Goal: Information Seeking & Learning: Compare options

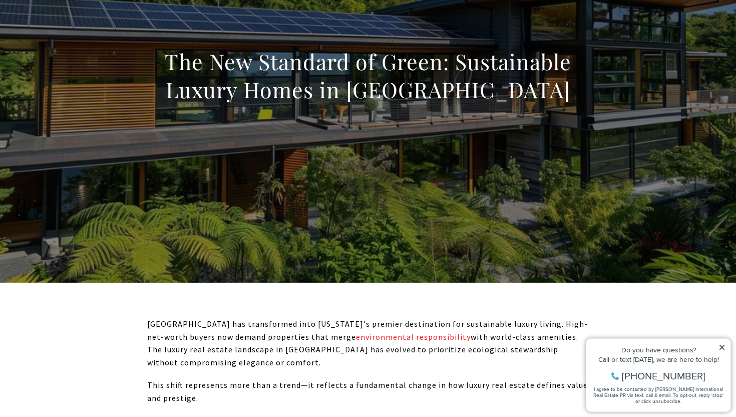
scroll to position [130, 0]
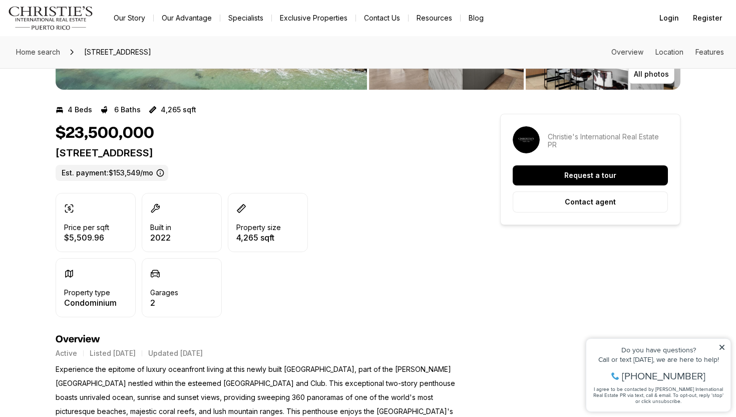
scroll to position [158, 0]
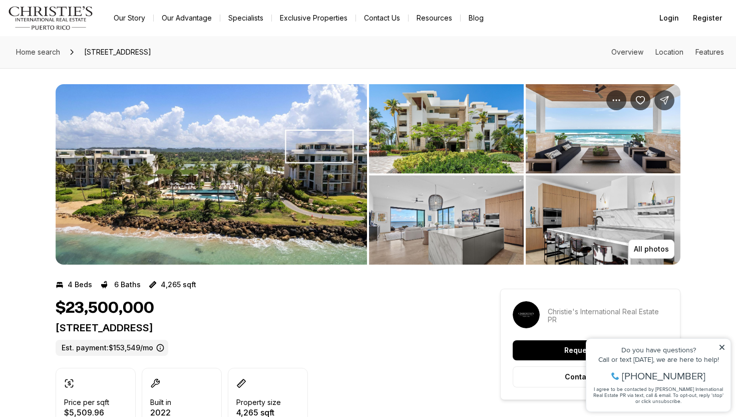
click at [611, 229] on img "View image gallery" at bounding box center [603, 219] width 155 height 89
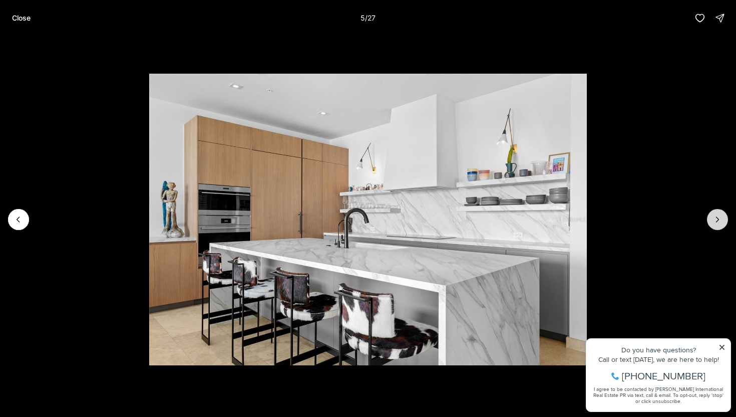
click at [709, 221] on button "Next slide" at bounding box center [717, 219] width 21 height 21
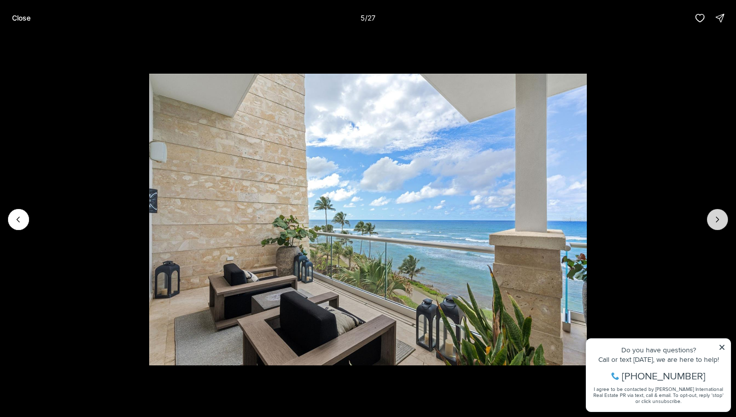
click at [709, 221] on button "Next slide" at bounding box center [717, 219] width 21 height 21
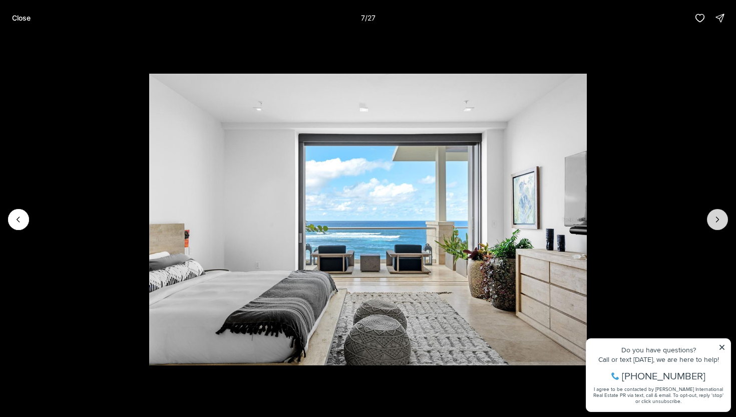
click at [709, 221] on button "Next slide" at bounding box center [717, 219] width 21 height 21
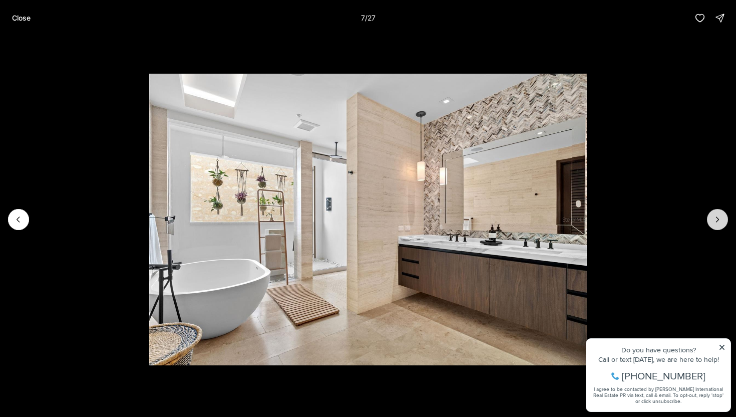
click at [709, 221] on button "Next slide" at bounding box center [717, 219] width 21 height 21
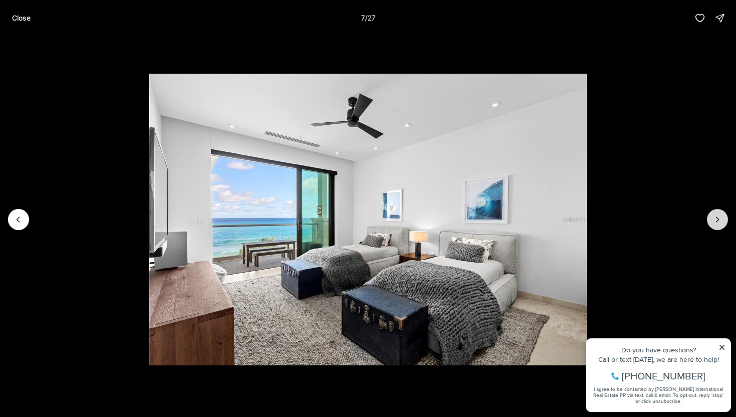
click at [709, 221] on button "Next slide" at bounding box center [717, 219] width 21 height 21
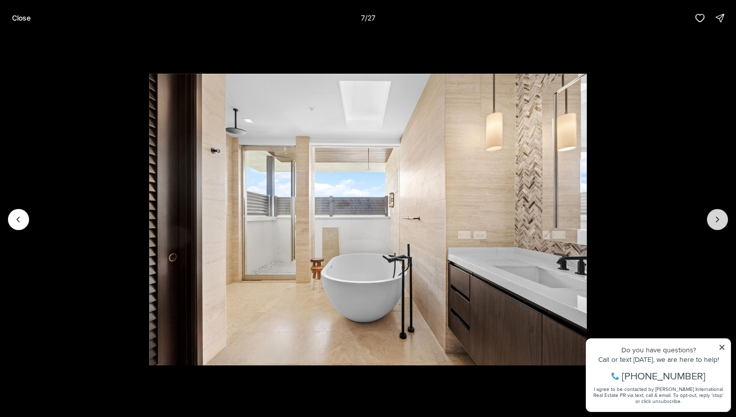
click at [709, 221] on button "Next slide" at bounding box center [717, 219] width 21 height 21
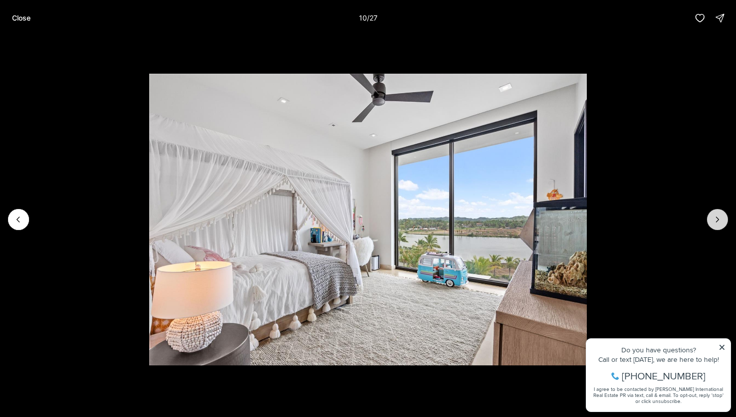
click at [709, 221] on button "Next slide" at bounding box center [717, 219] width 21 height 21
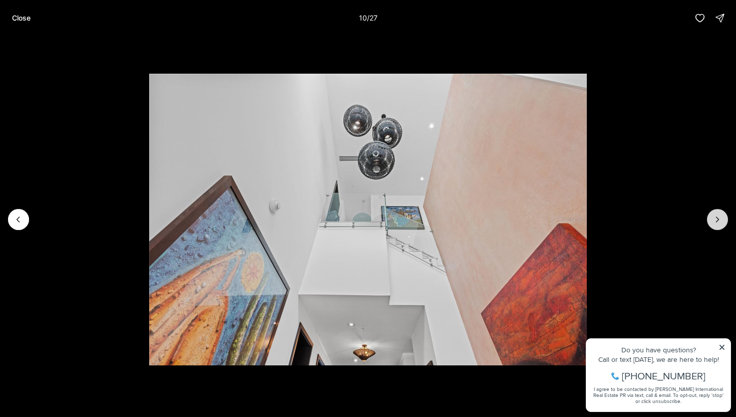
click at [709, 221] on button "Next slide" at bounding box center [717, 219] width 21 height 21
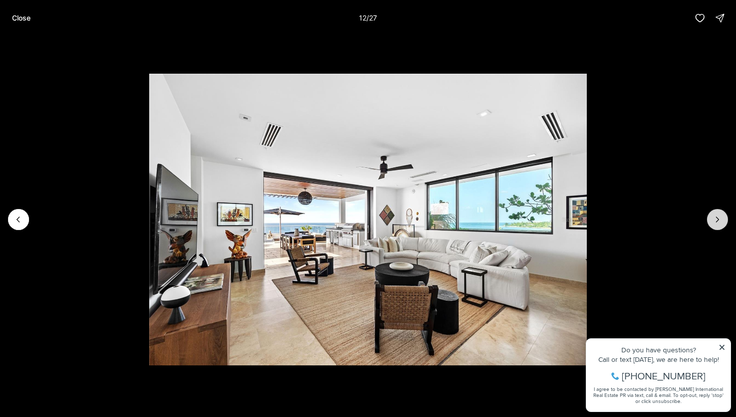
click at [709, 221] on button "Next slide" at bounding box center [717, 219] width 21 height 21
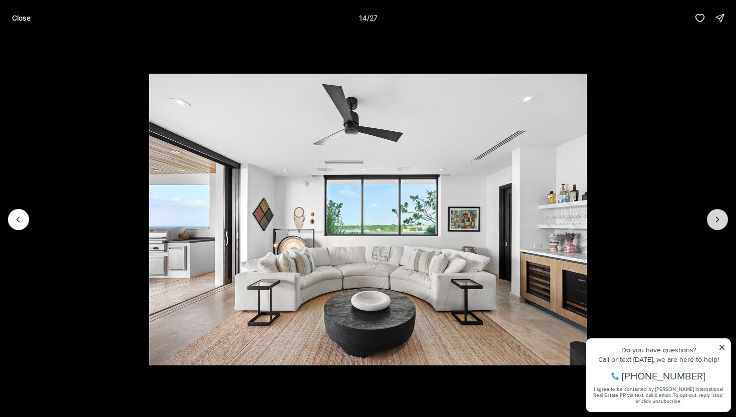
click at [709, 221] on button "Next slide" at bounding box center [717, 219] width 21 height 21
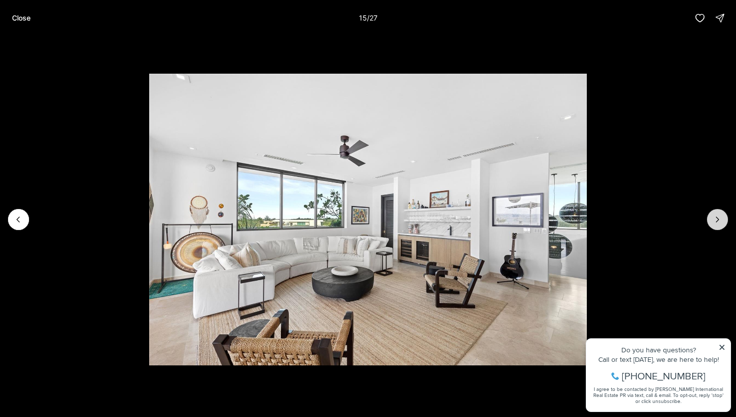
click at [709, 221] on button "Next slide" at bounding box center [717, 219] width 21 height 21
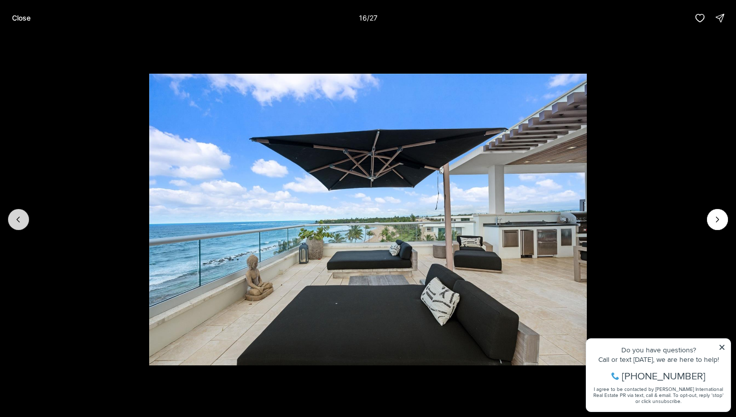
click at [18, 222] on icon "Previous slide" at bounding box center [19, 219] width 10 height 10
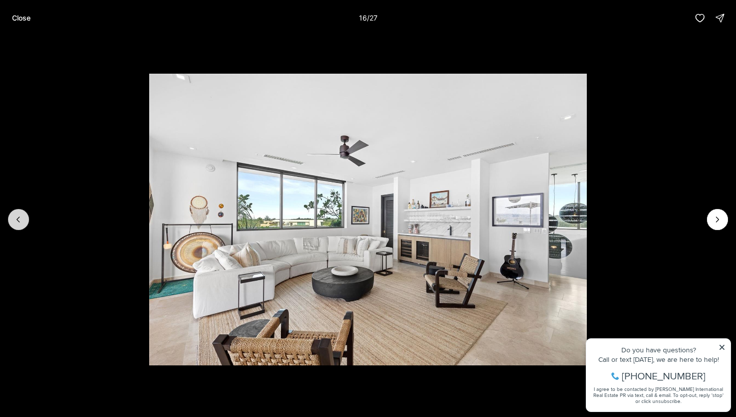
click at [18, 222] on icon "Previous slide" at bounding box center [19, 219] width 10 height 10
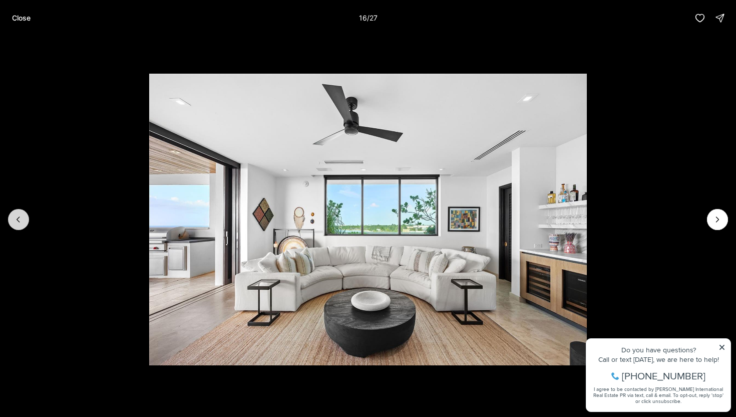
click at [18, 222] on icon "Previous slide" at bounding box center [19, 219] width 10 height 10
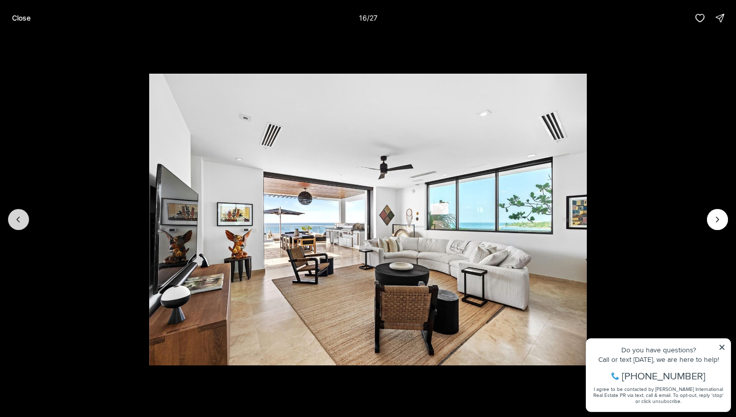
click at [18, 222] on icon "Previous slide" at bounding box center [19, 219] width 10 height 10
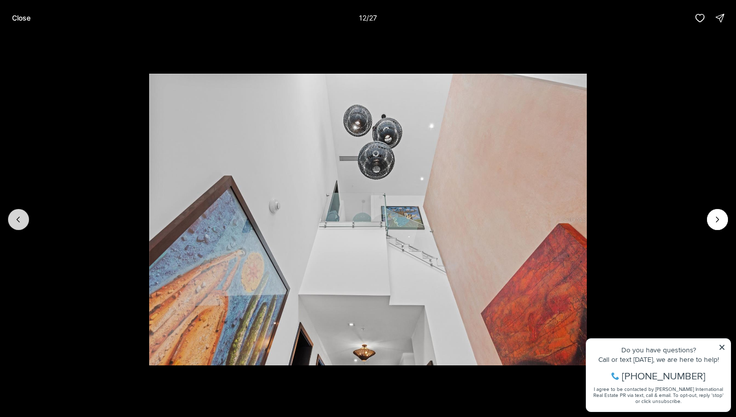
click at [18, 222] on icon "Previous slide" at bounding box center [19, 219] width 10 height 10
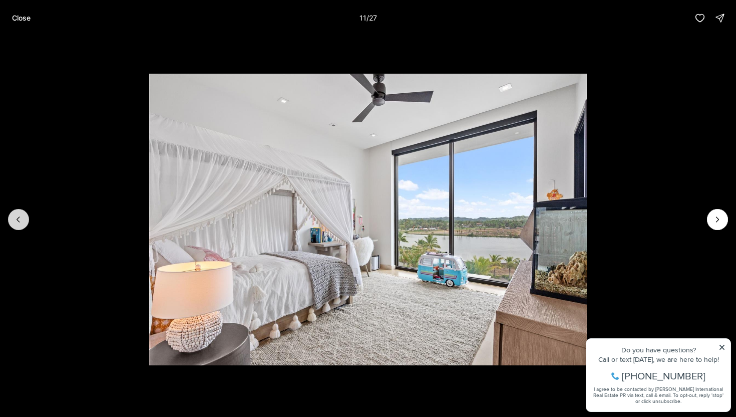
click at [18, 222] on icon "Previous slide" at bounding box center [19, 219] width 10 height 10
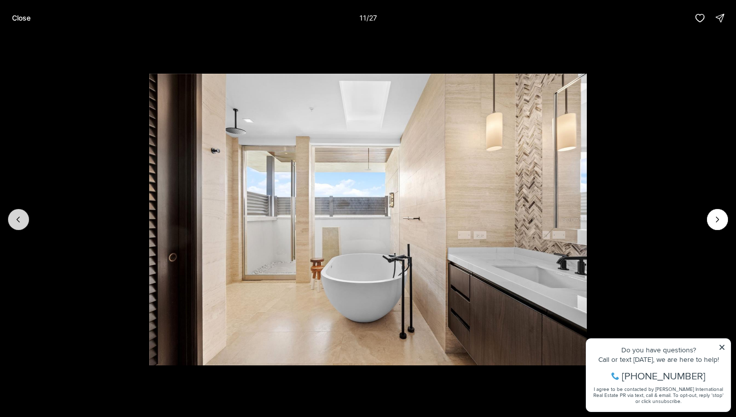
click at [18, 222] on icon "Previous slide" at bounding box center [19, 219] width 10 height 10
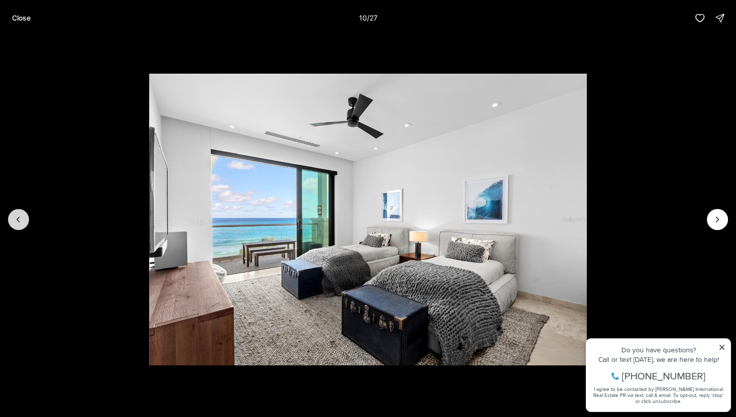
click at [18, 222] on icon "Previous slide" at bounding box center [19, 219] width 10 height 10
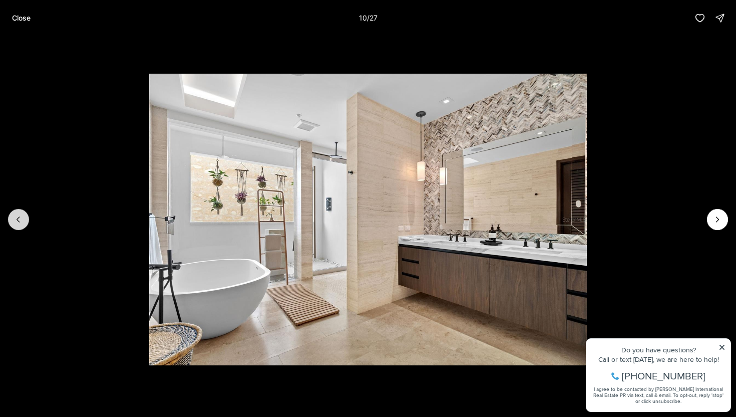
click at [18, 222] on icon "Previous slide" at bounding box center [19, 219] width 10 height 10
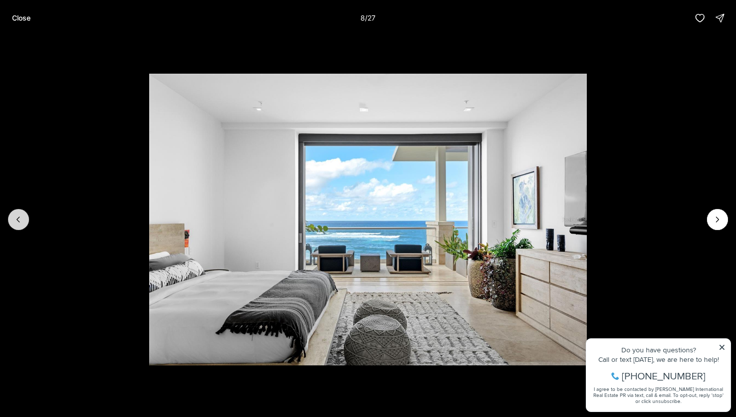
click at [18, 222] on icon "Previous slide" at bounding box center [19, 219] width 10 height 10
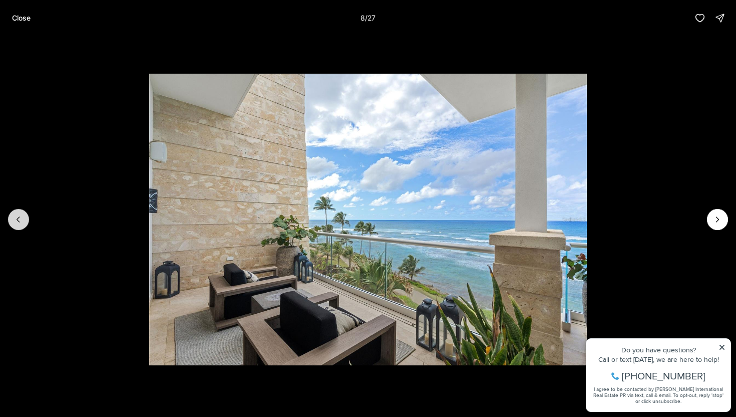
click at [18, 222] on icon "Previous slide" at bounding box center [19, 219] width 10 height 10
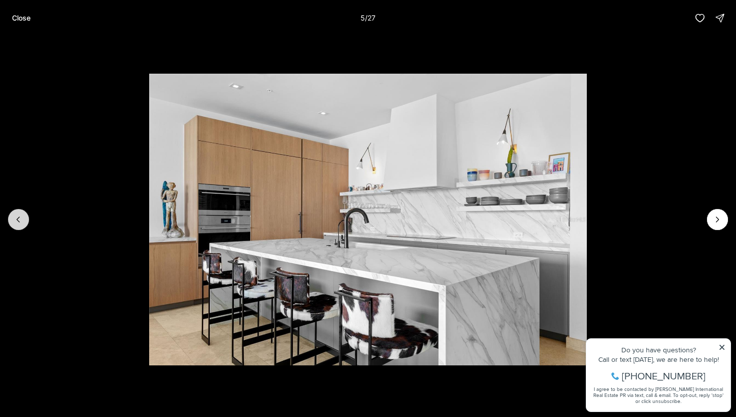
click at [18, 222] on icon "Previous slide" at bounding box center [19, 219] width 10 height 10
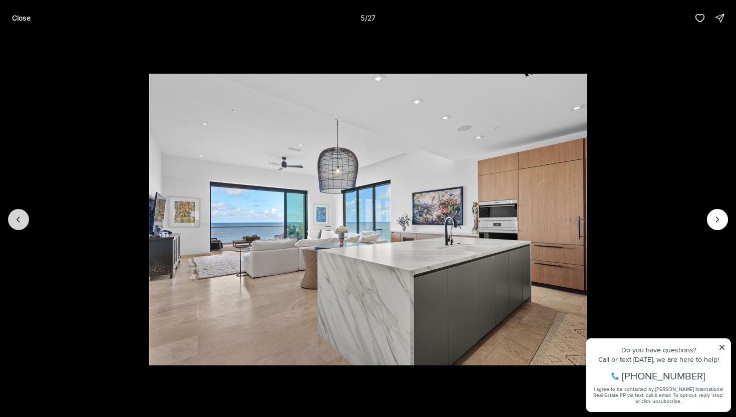
click at [18, 222] on icon "Previous slide" at bounding box center [19, 219] width 10 height 10
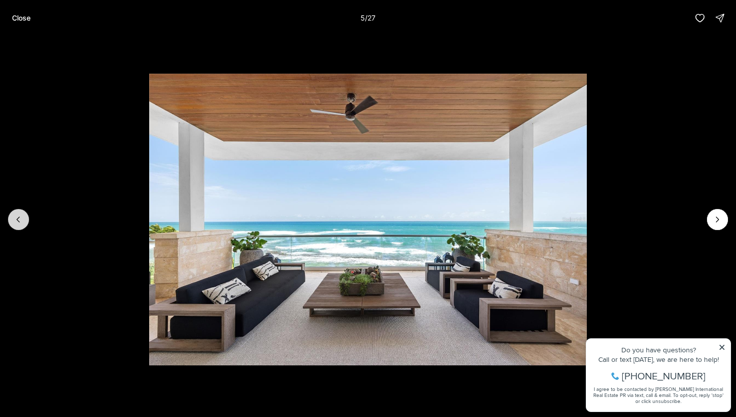
click at [18, 222] on icon "Previous slide" at bounding box center [19, 219] width 10 height 10
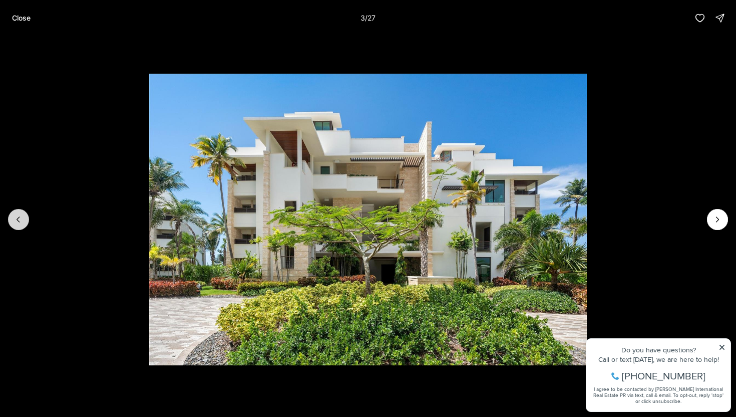
click at [18, 222] on icon "Previous slide" at bounding box center [19, 219] width 10 height 10
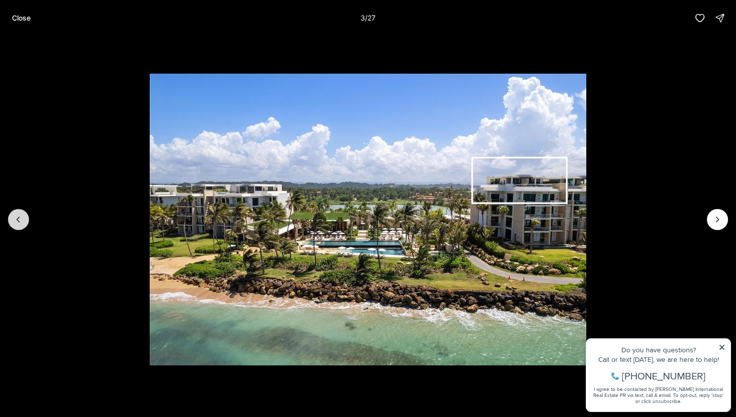
click at [18, 222] on div at bounding box center [18, 219] width 21 height 21
click at [728, 225] on li "1 of 27" at bounding box center [368, 219] width 736 height 367
click at [721, 224] on button "Next slide" at bounding box center [717, 219] width 21 height 21
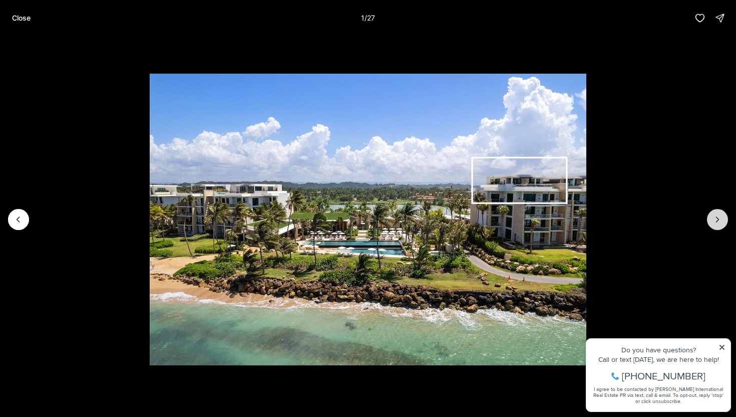
click at [721, 224] on button "Next slide" at bounding box center [717, 219] width 21 height 21
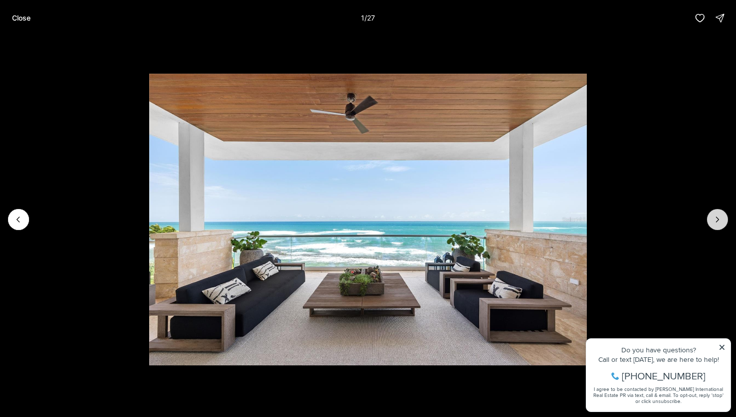
click at [721, 224] on button "Next slide" at bounding box center [717, 219] width 21 height 21
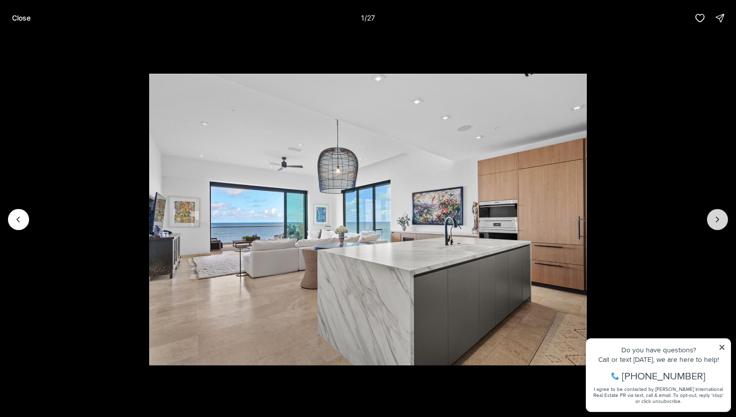
click at [721, 224] on button "Next slide" at bounding box center [717, 219] width 21 height 21
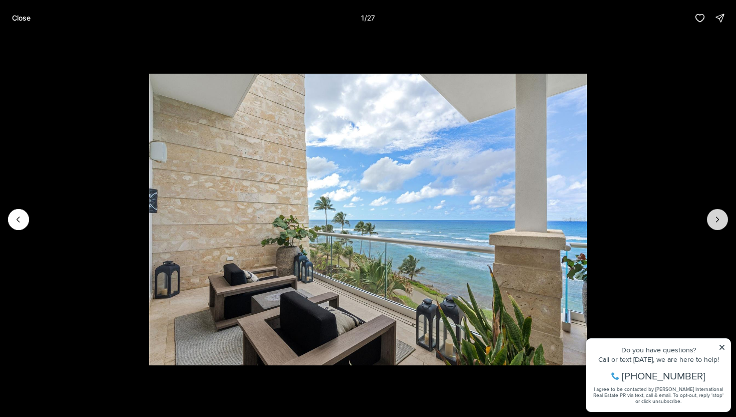
click at [721, 224] on button "Next slide" at bounding box center [717, 219] width 21 height 21
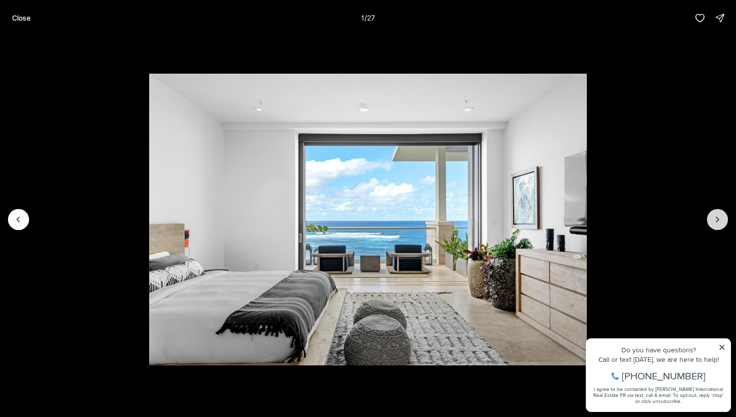
click at [721, 224] on button "Next slide" at bounding box center [717, 219] width 21 height 21
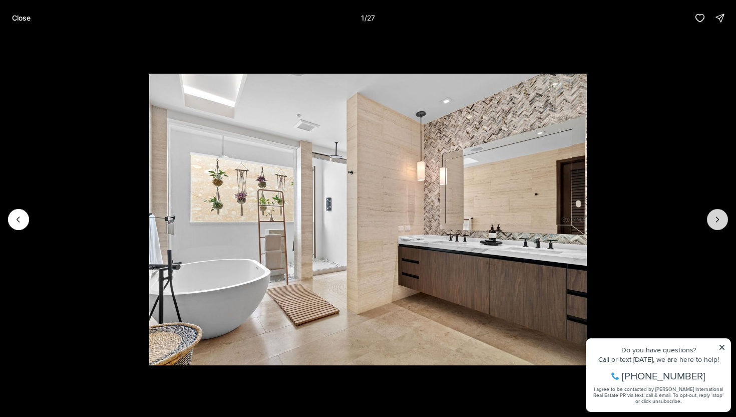
click at [721, 224] on button "Next slide" at bounding box center [717, 219] width 21 height 21
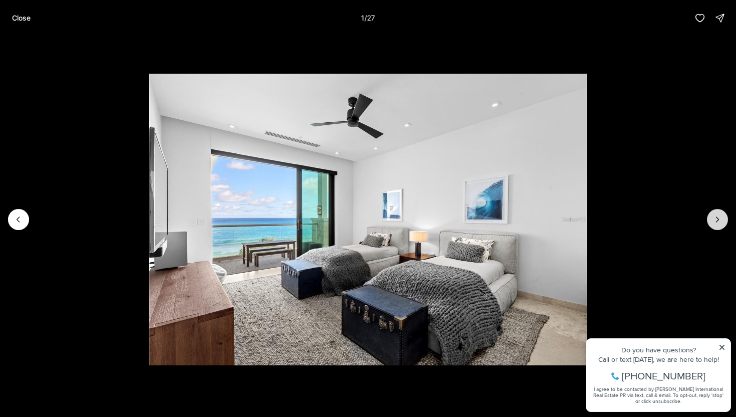
click at [721, 224] on button "Next slide" at bounding box center [717, 219] width 21 height 21
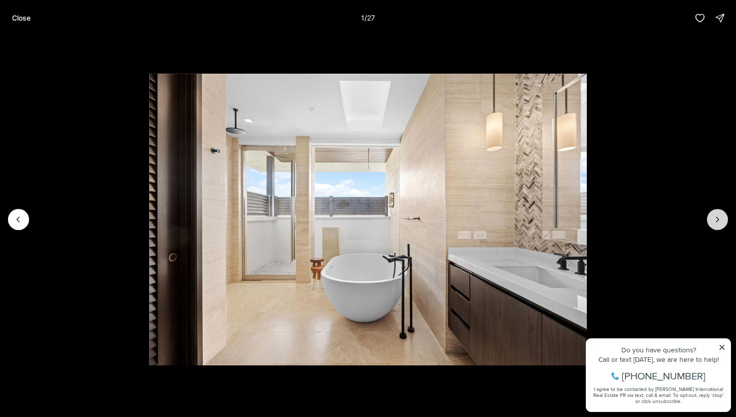
click at [721, 224] on button "Next slide" at bounding box center [717, 219] width 21 height 21
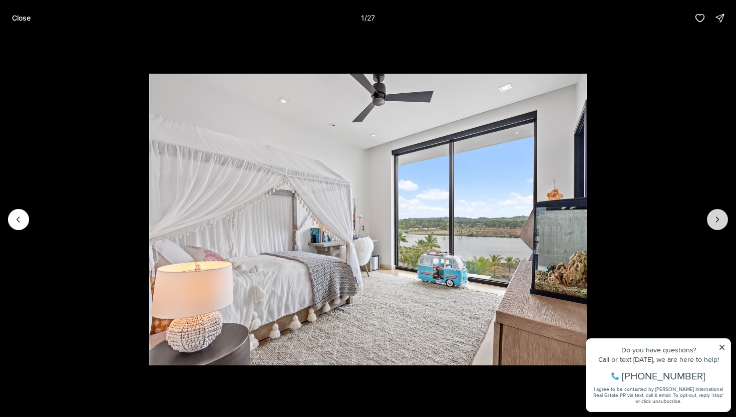
click at [721, 224] on button "Next slide" at bounding box center [717, 219] width 21 height 21
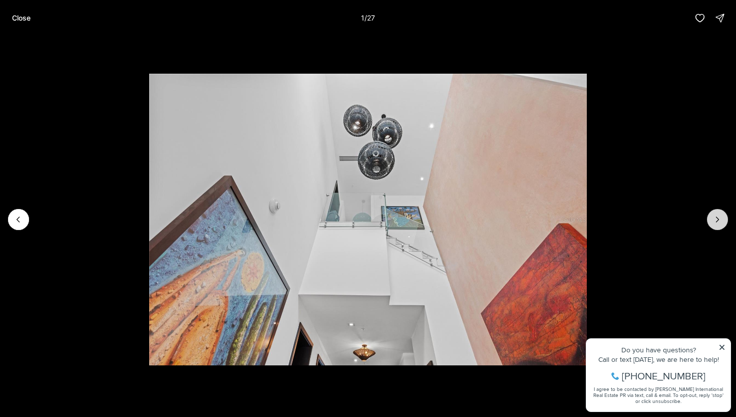
click at [721, 224] on button "Next slide" at bounding box center [717, 219] width 21 height 21
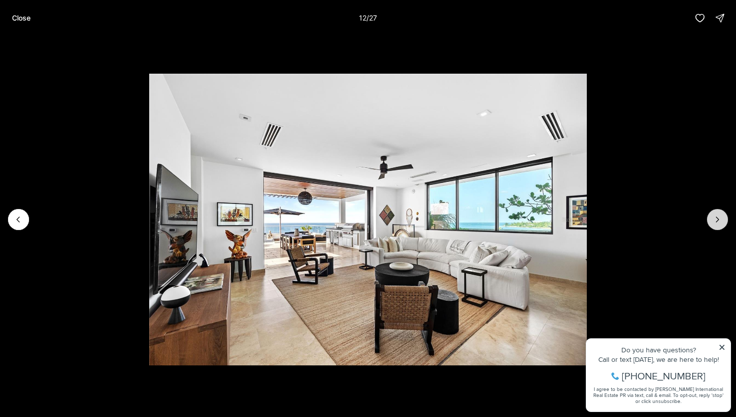
click at [721, 224] on button "Next slide" at bounding box center [717, 219] width 21 height 21
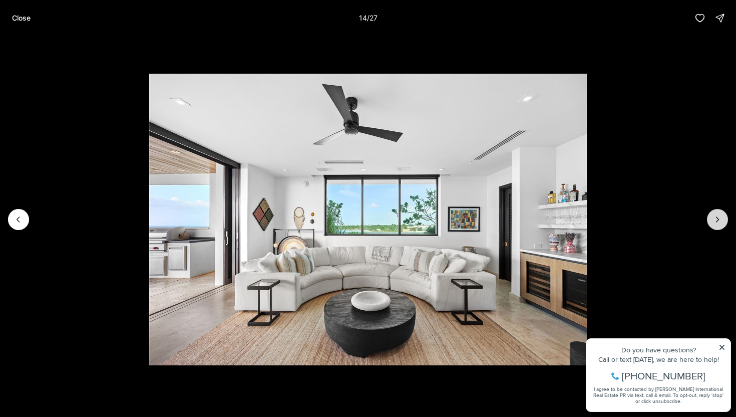
click at [721, 224] on button "Next slide" at bounding box center [717, 219] width 21 height 21
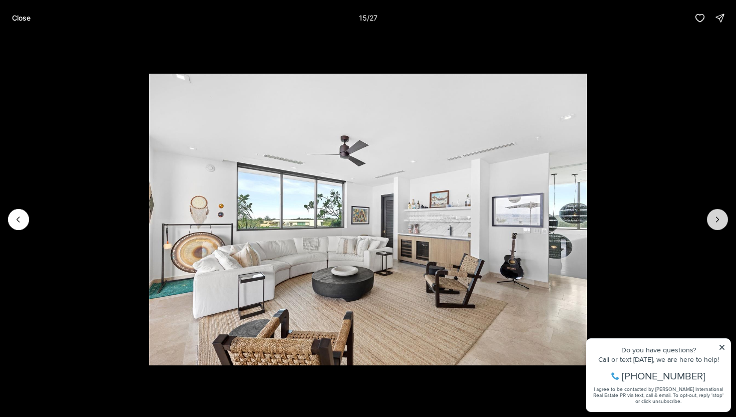
click at [721, 224] on button "Next slide" at bounding box center [717, 219] width 21 height 21
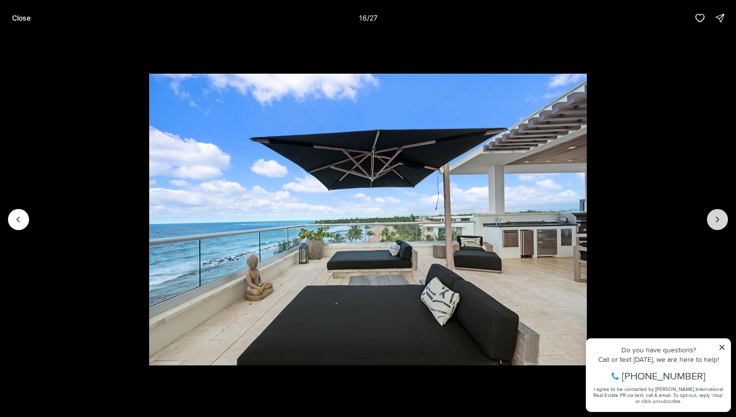
click at [721, 224] on button "Next slide" at bounding box center [717, 219] width 21 height 21
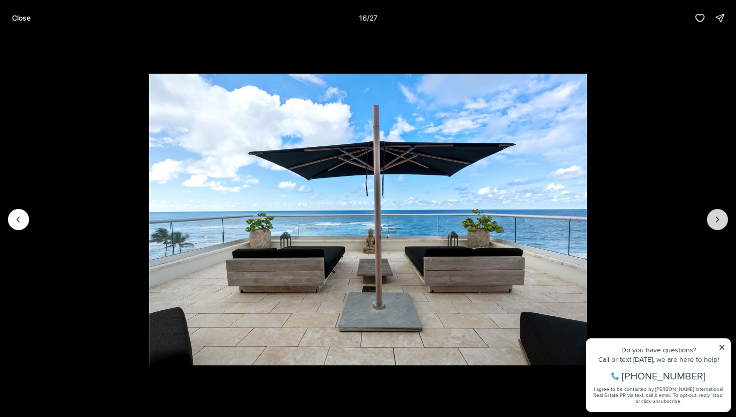
click at [721, 224] on button "Next slide" at bounding box center [717, 219] width 21 height 21
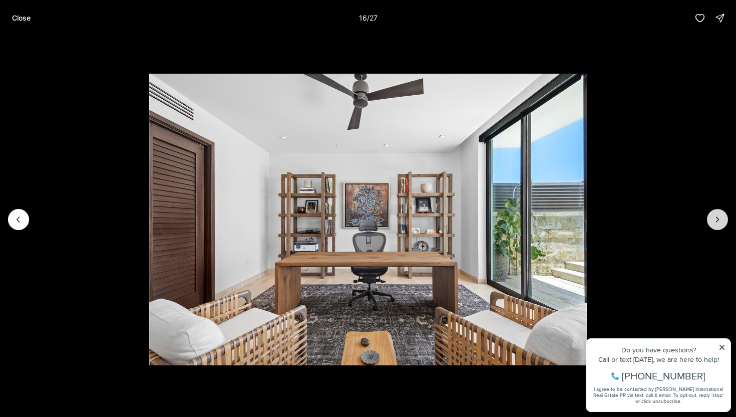
click at [721, 224] on button "Next slide" at bounding box center [717, 219] width 21 height 21
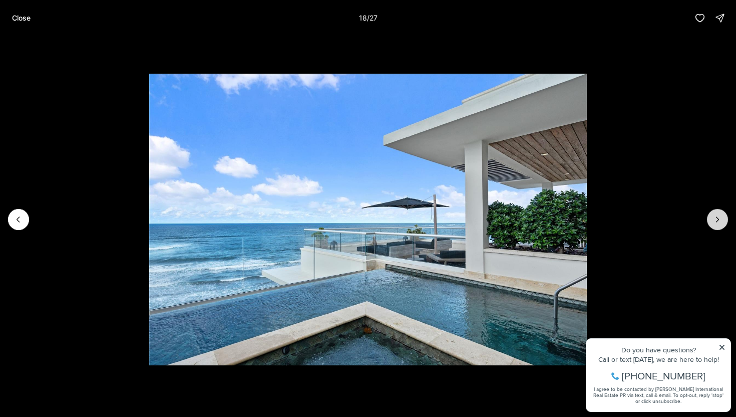
click at [721, 224] on button "Next slide" at bounding box center [717, 219] width 21 height 21
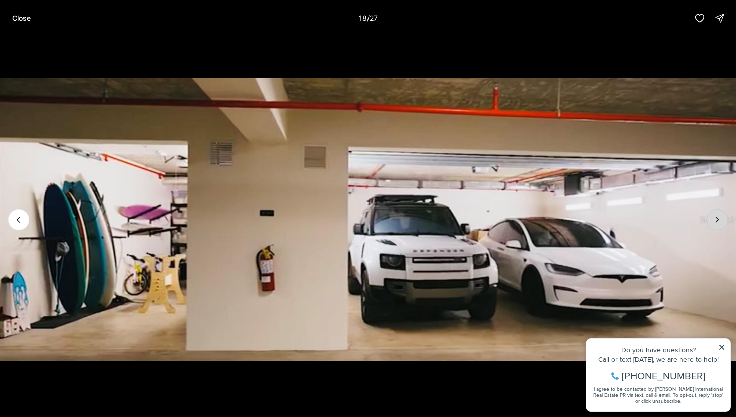
click at [721, 224] on button "Next slide" at bounding box center [717, 219] width 21 height 21
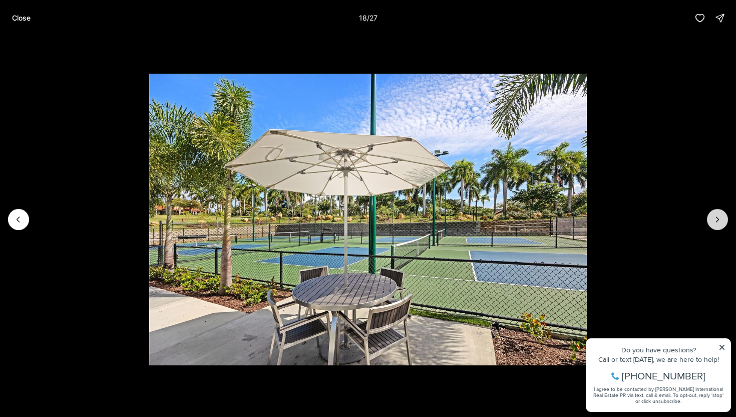
click at [721, 224] on button "Next slide" at bounding box center [717, 219] width 21 height 21
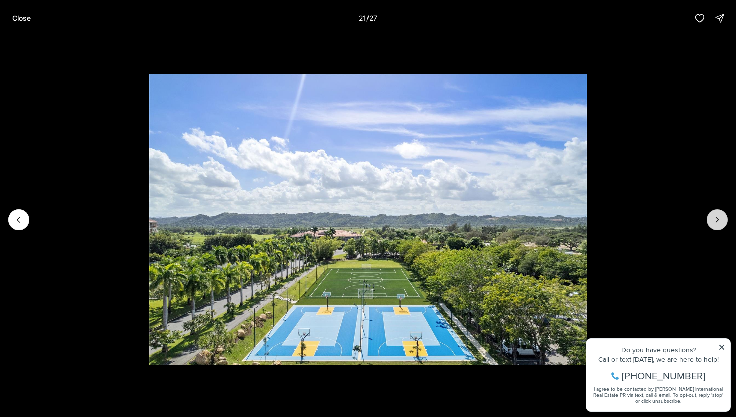
click at [721, 224] on button "Next slide" at bounding box center [717, 219] width 21 height 21
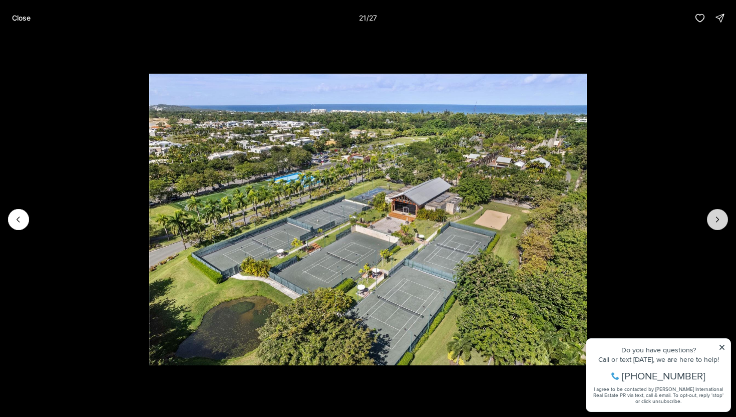
click at [721, 224] on button "Next slide" at bounding box center [717, 219] width 21 height 21
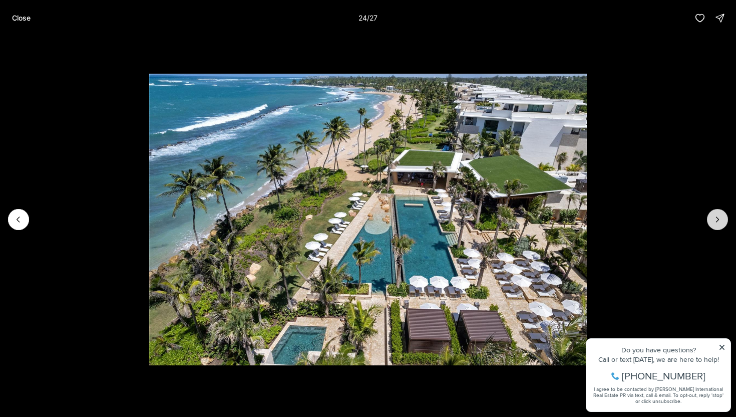
click at [721, 224] on button "Next slide" at bounding box center [717, 219] width 21 height 21
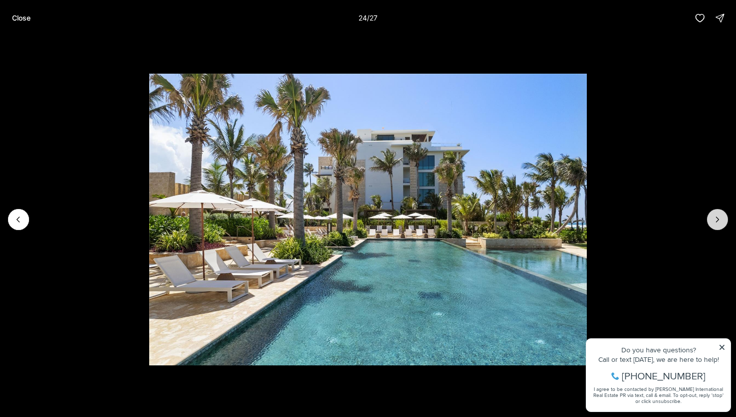
click at [721, 224] on button "Next slide" at bounding box center [717, 219] width 21 height 21
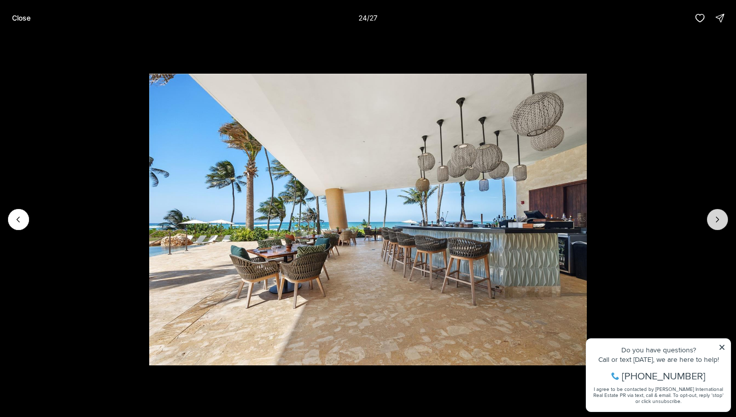
click at [721, 224] on button "Next slide" at bounding box center [717, 219] width 21 height 21
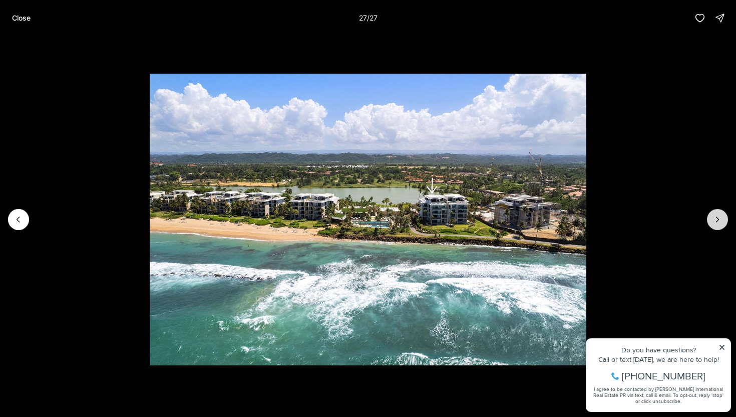
click at [721, 224] on div at bounding box center [717, 219] width 21 height 21
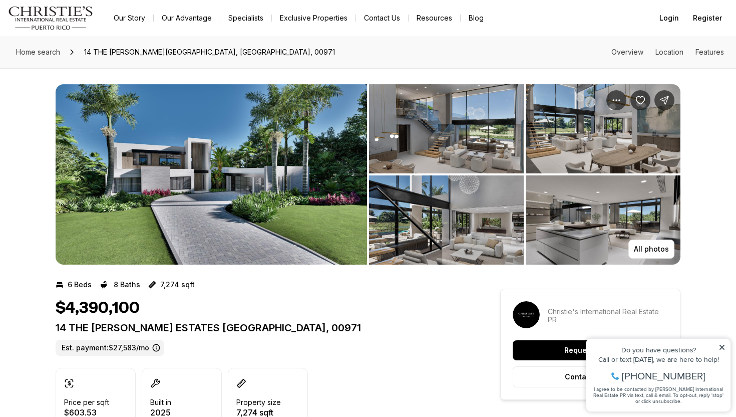
click at [607, 207] on img "View image gallery" at bounding box center [603, 219] width 155 height 89
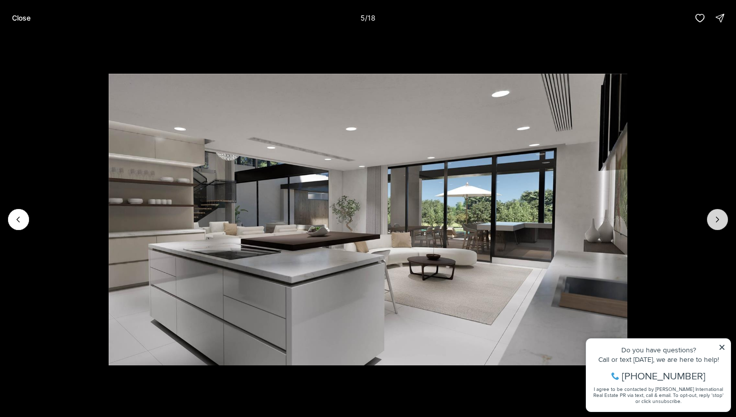
click at [721, 216] on icon "Next slide" at bounding box center [718, 219] width 10 height 10
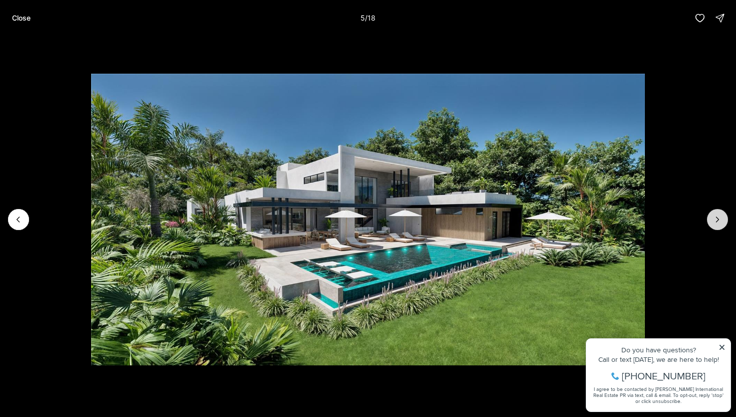
click at [721, 216] on icon "Next slide" at bounding box center [718, 219] width 10 height 10
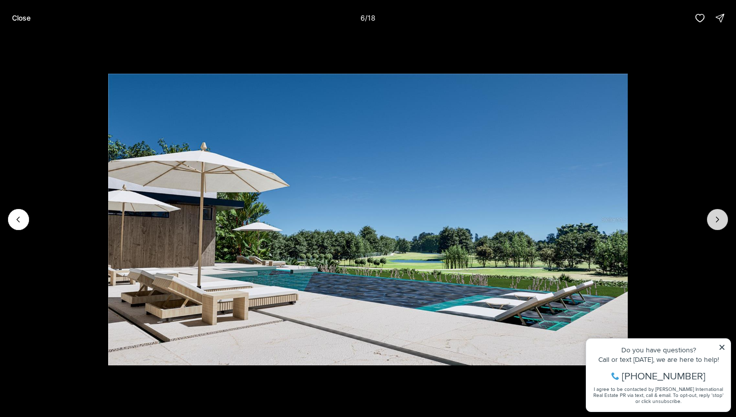
click at [721, 216] on icon "Next slide" at bounding box center [718, 219] width 10 height 10
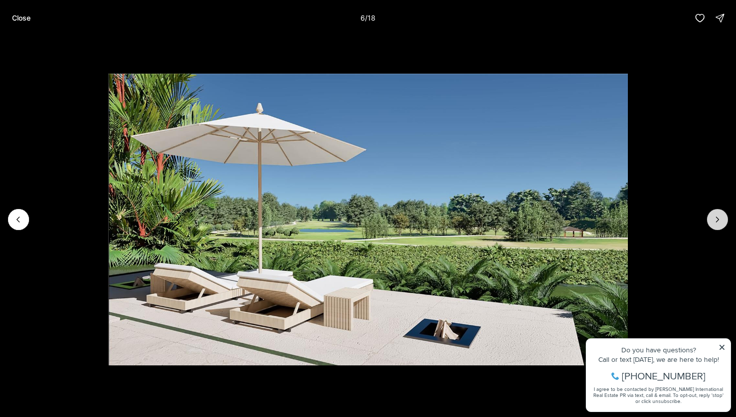
click at [721, 216] on icon "Next slide" at bounding box center [718, 219] width 10 height 10
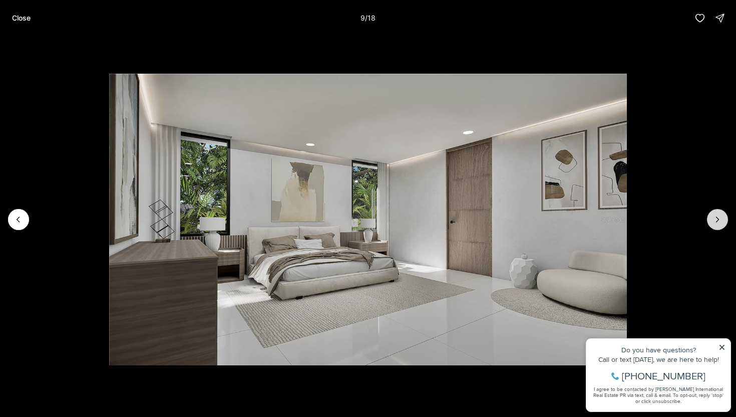
click at [721, 216] on icon "Next slide" at bounding box center [718, 219] width 10 height 10
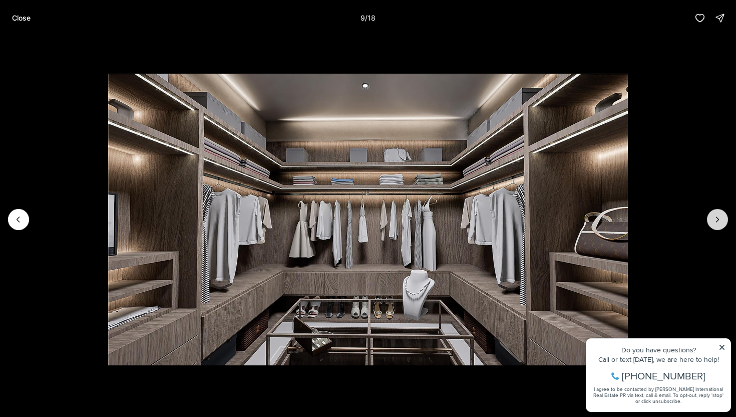
click at [721, 216] on icon "Next slide" at bounding box center [718, 219] width 10 height 10
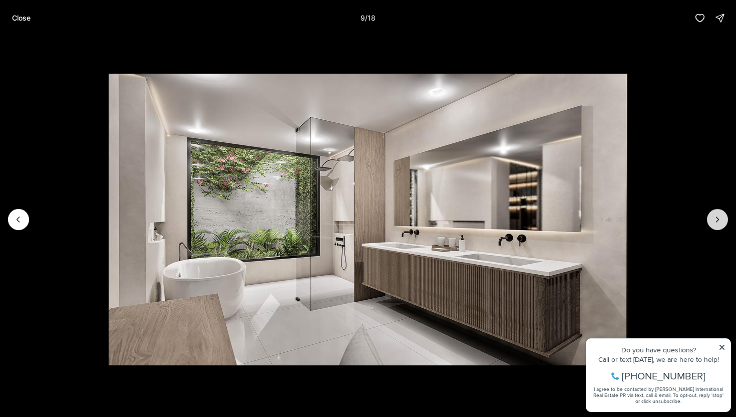
click at [721, 216] on icon "Next slide" at bounding box center [718, 219] width 10 height 10
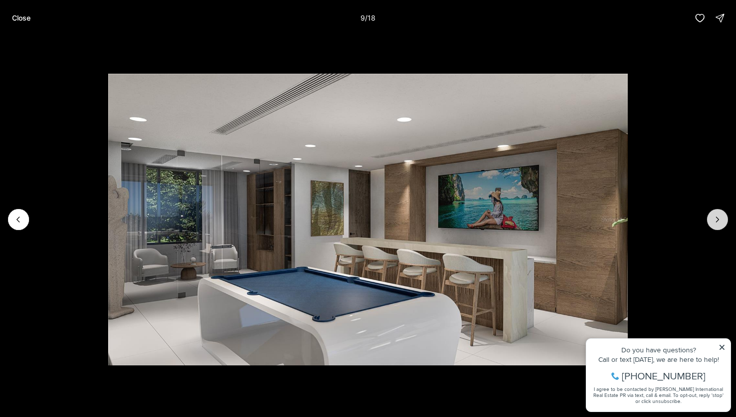
click at [721, 216] on icon "Next slide" at bounding box center [718, 219] width 10 height 10
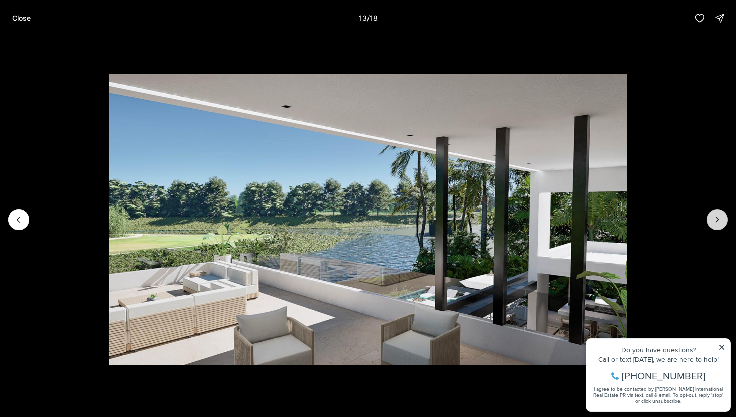
click at [721, 216] on icon "Next slide" at bounding box center [718, 219] width 10 height 10
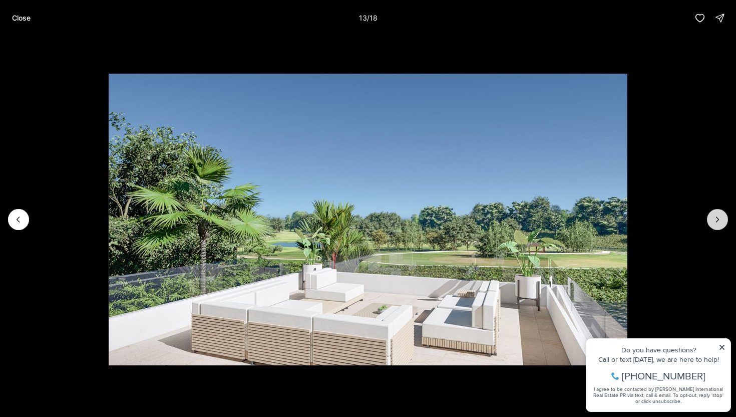
click at [721, 216] on icon "Next slide" at bounding box center [718, 219] width 10 height 10
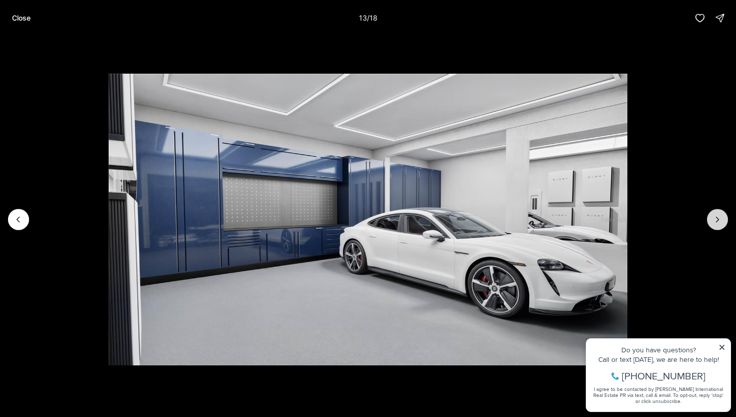
click at [721, 216] on icon "Next slide" at bounding box center [718, 219] width 10 height 10
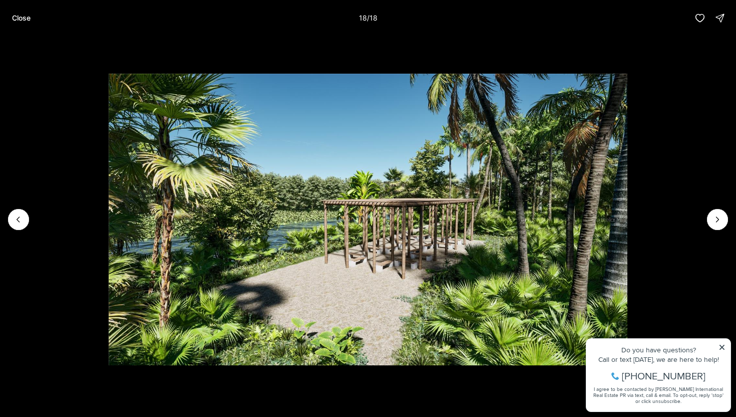
click at [703, 213] on li "18 of 18" at bounding box center [368, 219] width 736 height 367
click at [712, 218] on div at bounding box center [717, 219] width 21 height 21
click at [710, 218] on div at bounding box center [717, 219] width 21 height 21
click at [18, 221] on icon "Previous slide" at bounding box center [19, 219] width 10 height 10
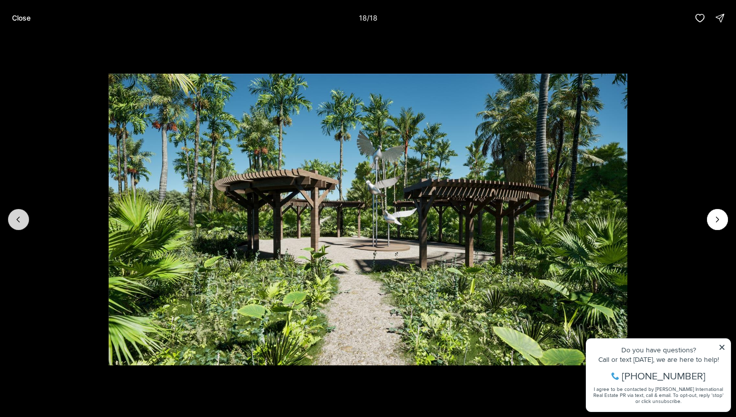
click at [18, 221] on icon "Previous slide" at bounding box center [19, 219] width 10 height 10
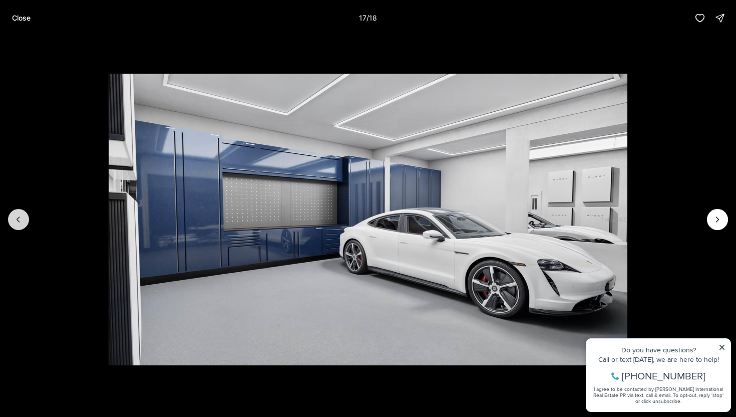
click at [18, 221] on icon "Previous slide" at bounding box center [19, 219] width 10 height 10
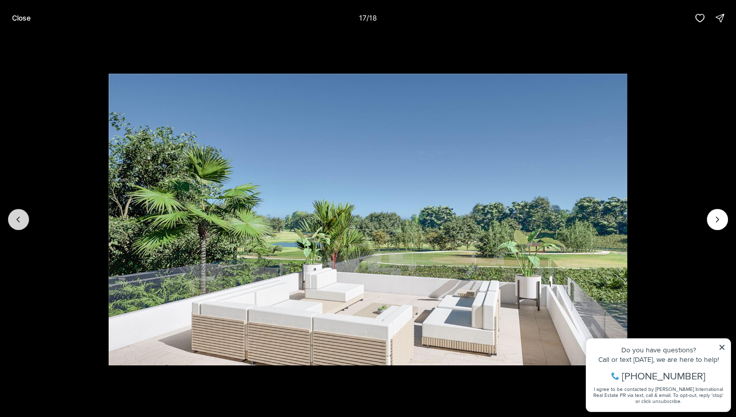
click at [18, 221] on icon "Previous slide" at bounding box center [19, 219] width 10 height 10
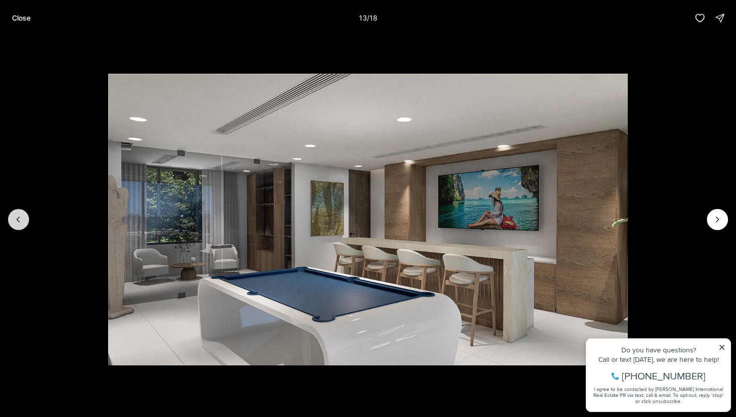
click at [18, 221] on icon "Previous slide" at bounding box center [19, 219] width 10 height 10
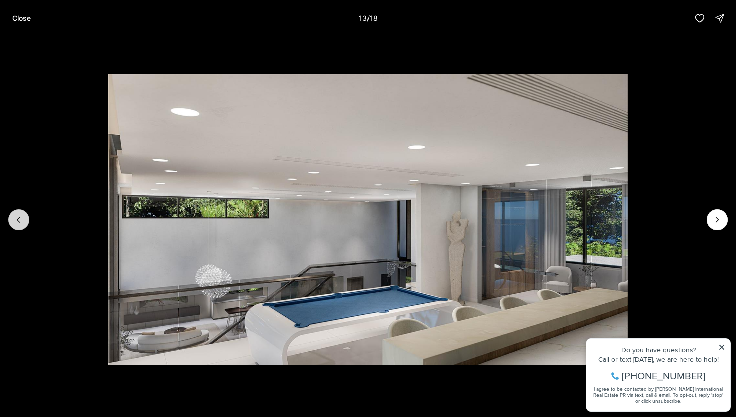
click at [18, 221] on icon "Previous slide" at bounding box center [19, 219] width 10 height 10
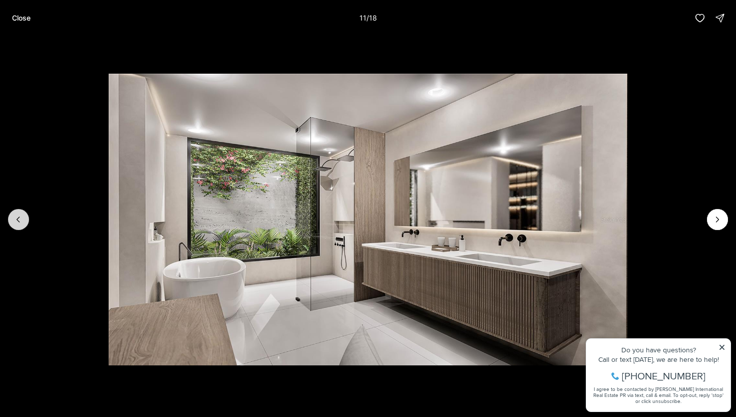
click at [18, 221] on icon "Previous slide" at bounding box center [19, 219] width 10 height 10
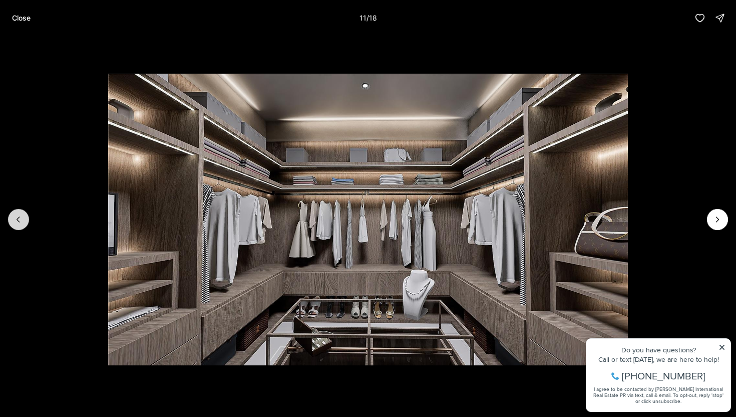
click at [18, 221] on icon "Previous slide" at bounding box center [19, 219] width 10 height 10
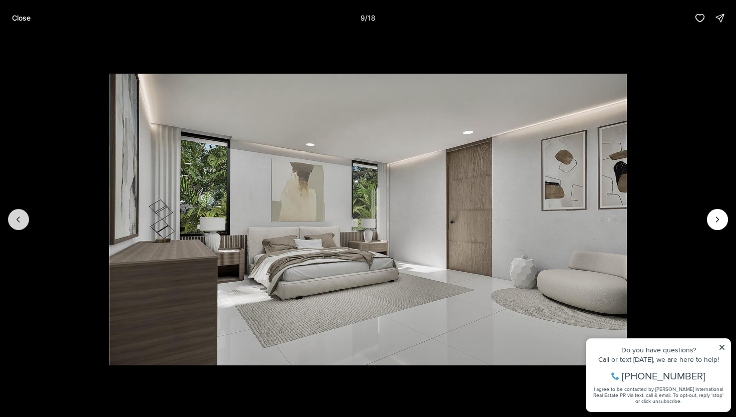
click at [18, 221] on icon "Previous slide" at bounding box center [19, 219] width 10 height 10
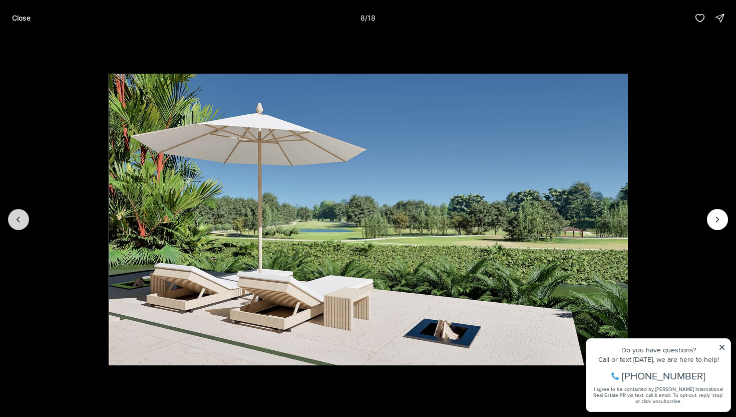
click at [18, 221] on icon "Previous slide" at bounding box center [19, 219] width 10 height 10
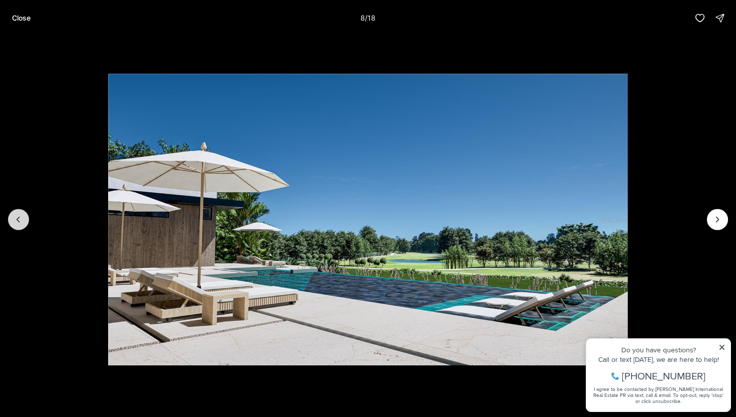
click at [18, 221] on icon "Previous slide" at bounding box center [19, 219] width 10 height 10
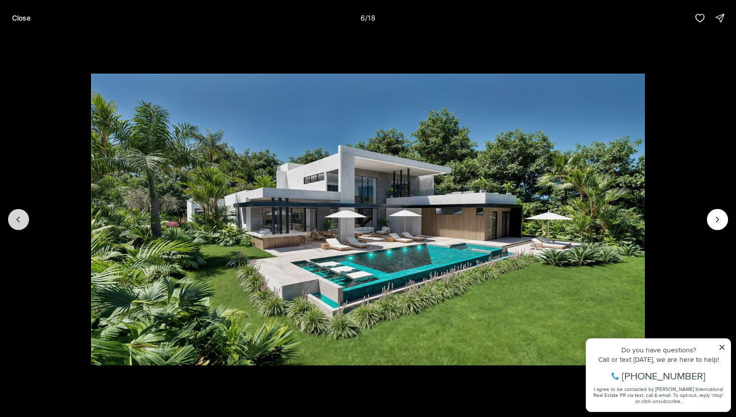
click at [18, 221] on icon "Previous slide" at bounding box center [19, 219] width 10 height 10
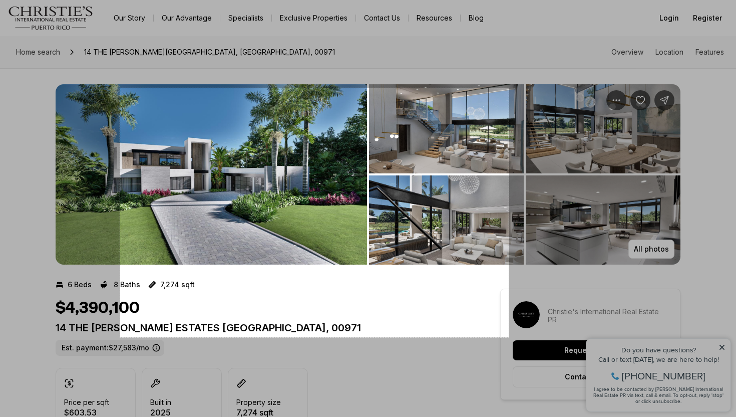
drag, startPoint x: 120, startPoint y: 88, endPoint x: 507, endPoint y: 336, distance: 459.4
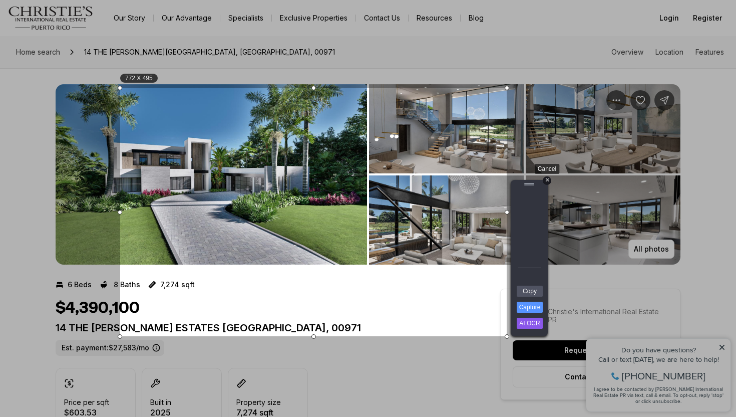
click at [549, 180] on div "+" at bounding box center [547, 180] width 9 height 9
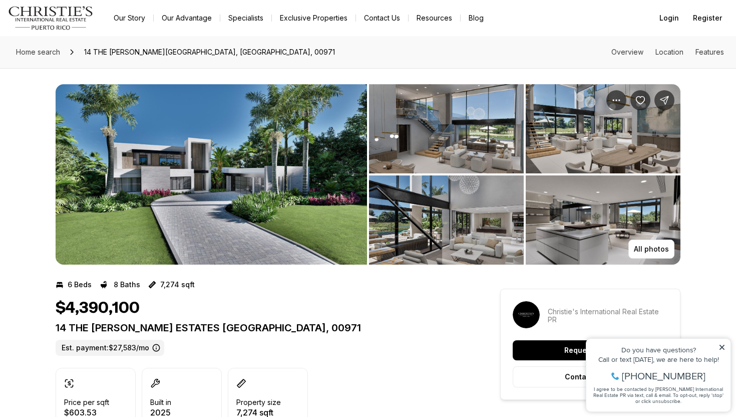
click at [581, 135] on img "View image gallery" at bounding box center [603, 128] width 155 height 89
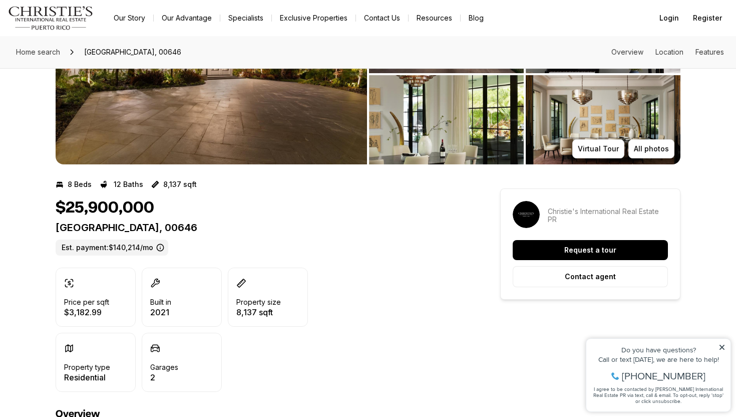
scroll to position [96, 0]
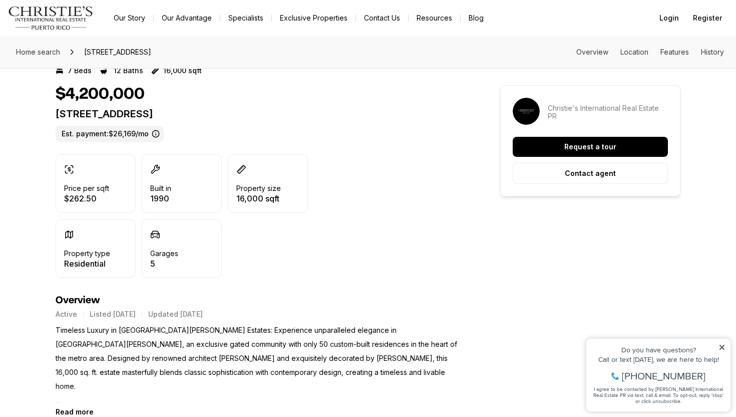
scroll to position [213, 0]
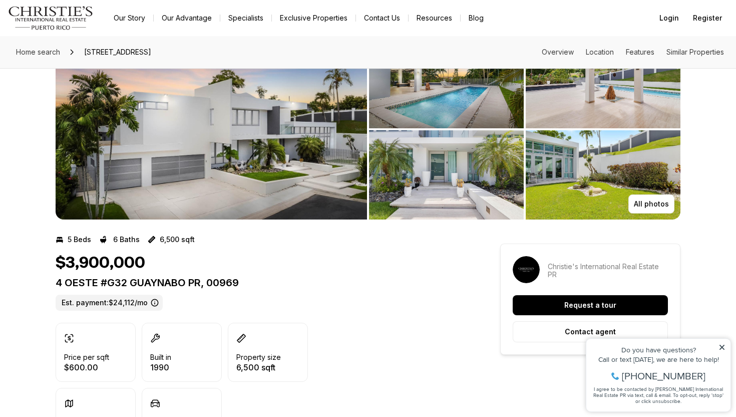
scroll to position [16, 0]
